Goal: Information Seeking & Learning: Learn about a topic

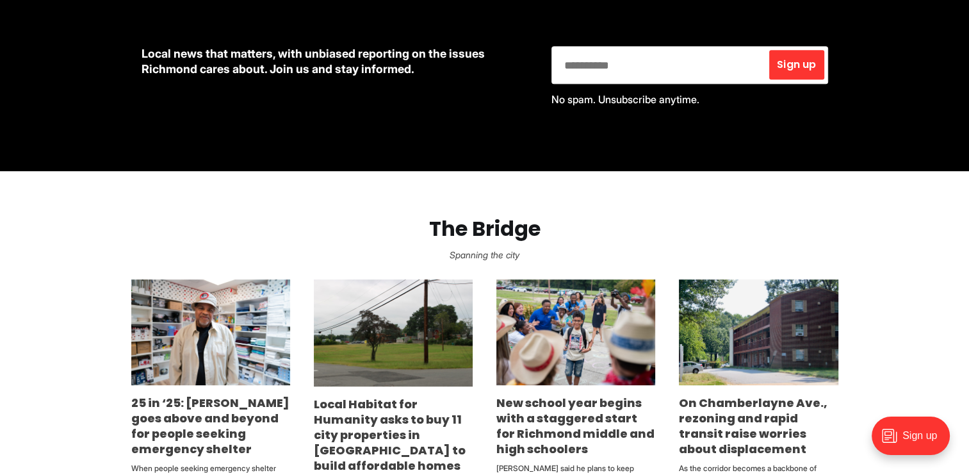
scroll to position [705, 0]
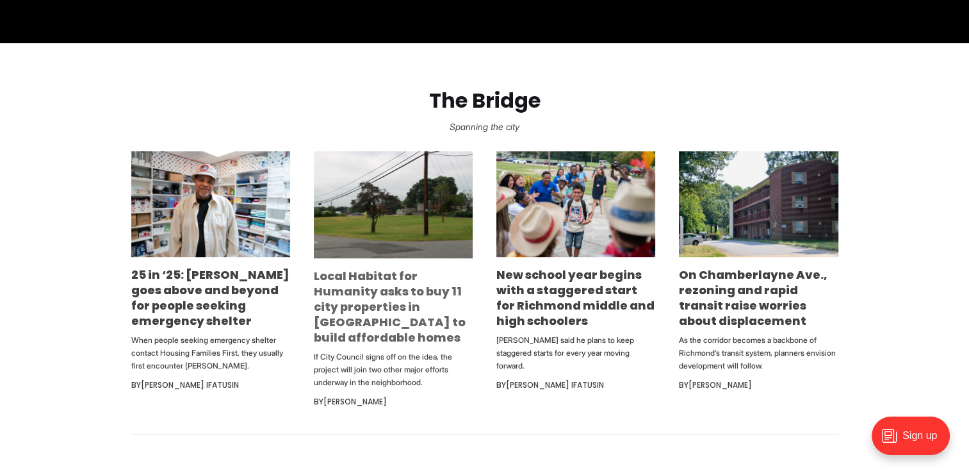
click at [375, 306] on link "Local Habitat for Humanity asks to buy 11 city properties in [GEOGRAPHIC_DATA] …" at bounding box center [390, 307] width 152 height 78
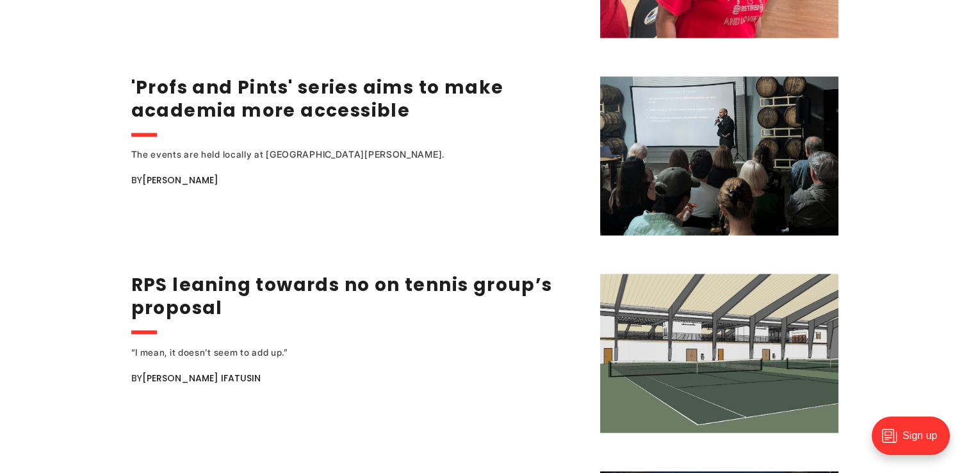
scroll to position [2114, 0]
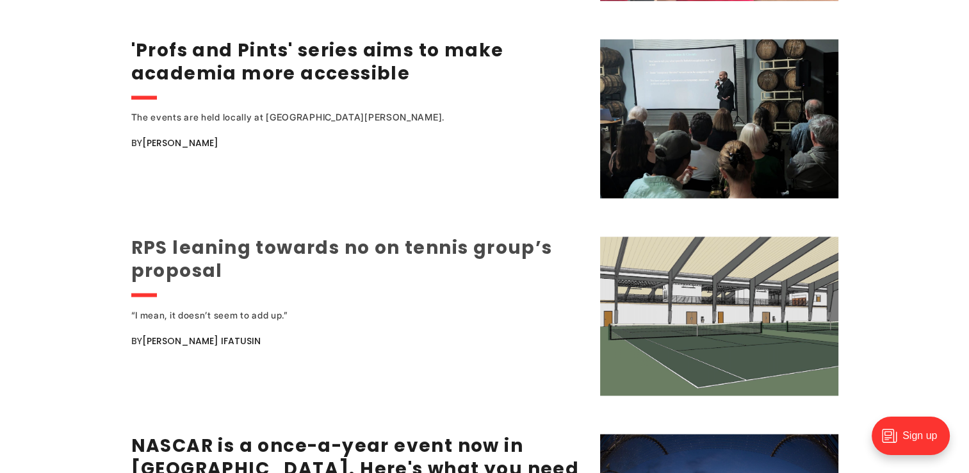
click at [366, 252] on link "RPS leaning towards no on tennis group’s proposal" at bounding box center [342, 259] width 422 height 48
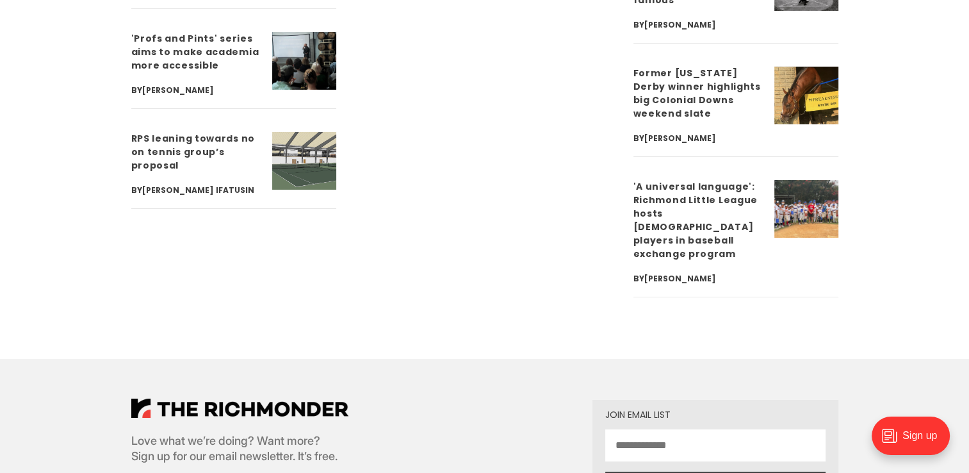
scroll to position [4292, 0]
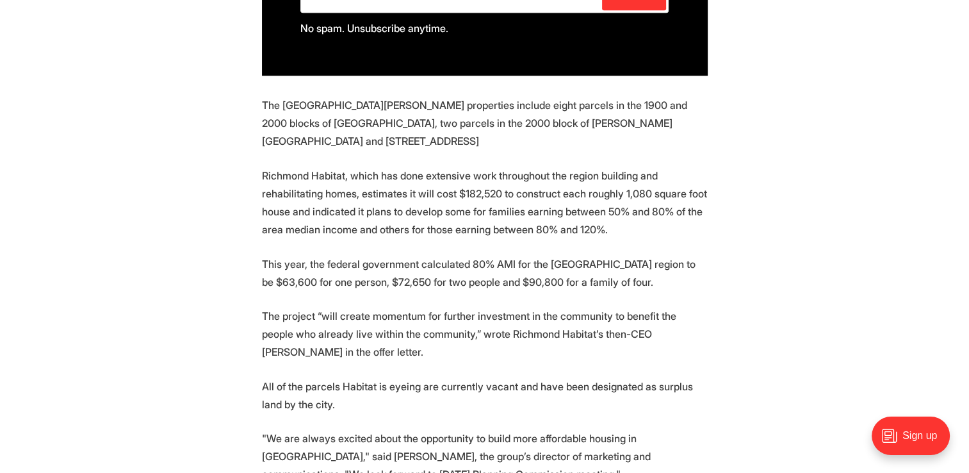
scroll to position [1281, 0]
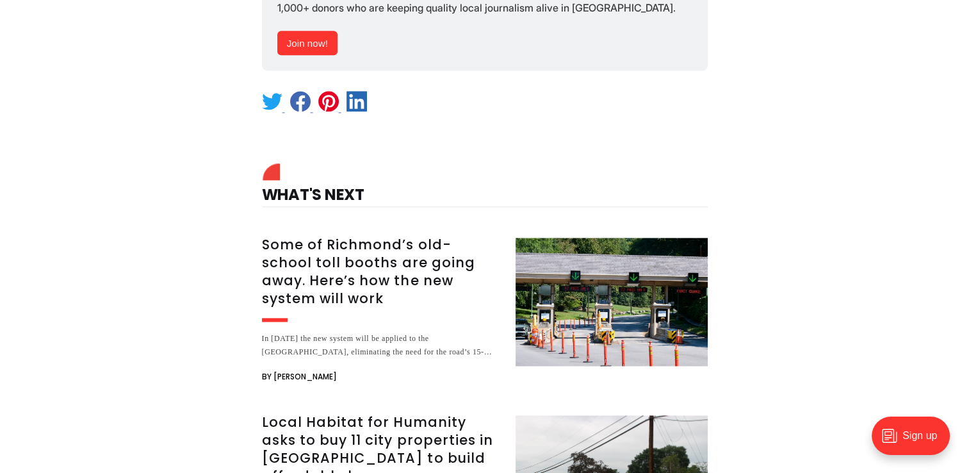
scroll to position [1794, 0]
